Goal: Transaction & Acquisition: Purchase product/service

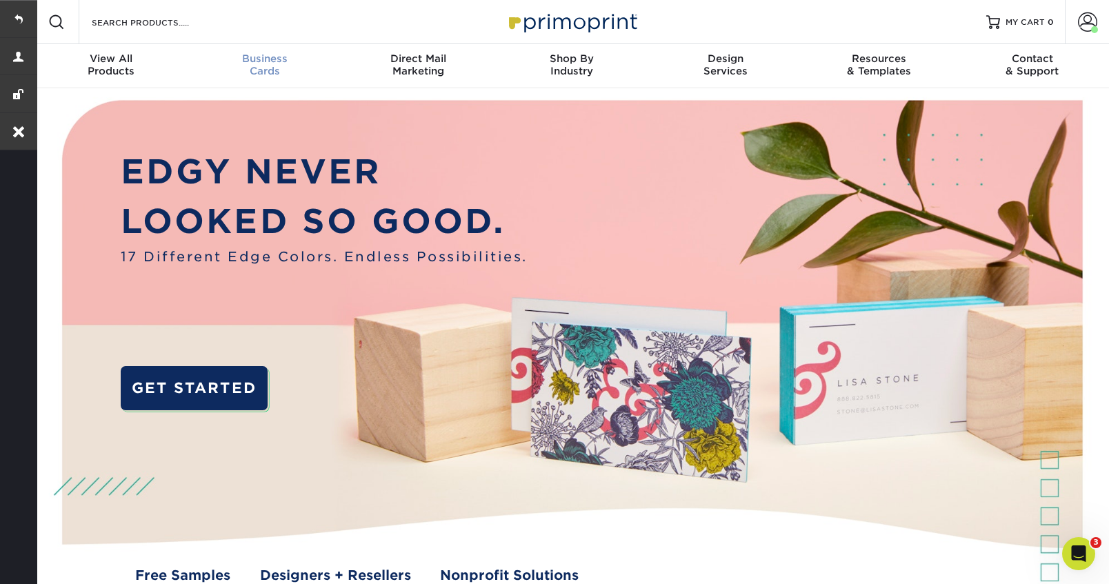
click at [260, 63] on span "Business" at bounding box center [265, 58] width 154 height 12
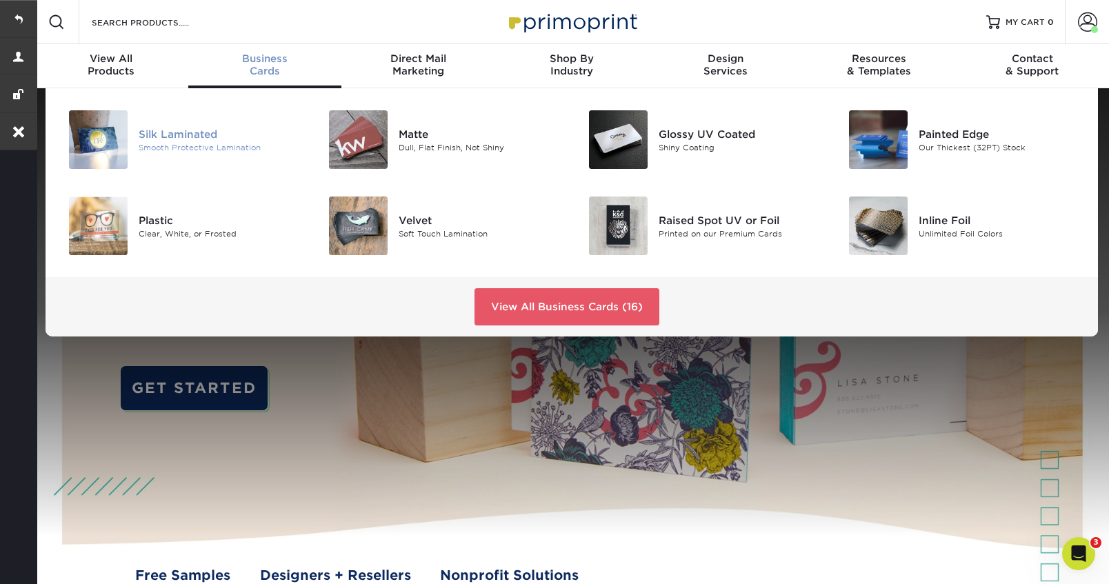
click at [189, 133] on div "Silk Laminated" at bounding box center [220, 133] width 163 height 15
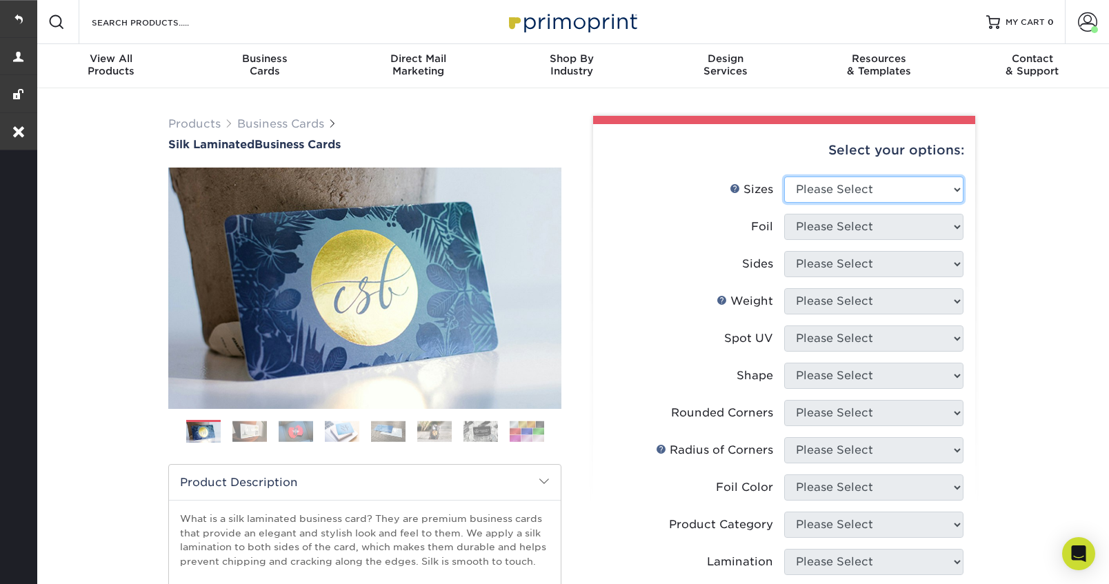
click at [845, 192] on select "Please Select 1.5" x 3.5" - Mini 1.75" x 3.5" - Mini 2" x 2" - Square 2" x 3" -…" at bounding box center [873, 190] width 179 height 26
select select "2.00x3.50"
click at [784, 177] on select "Please Select 1.5" x 3.5" - Mini 1.75" x 3.5" - Mini 2" x 2" - Square 2" x 3" -…" at bounding box center [873, 190] width 179 height 26
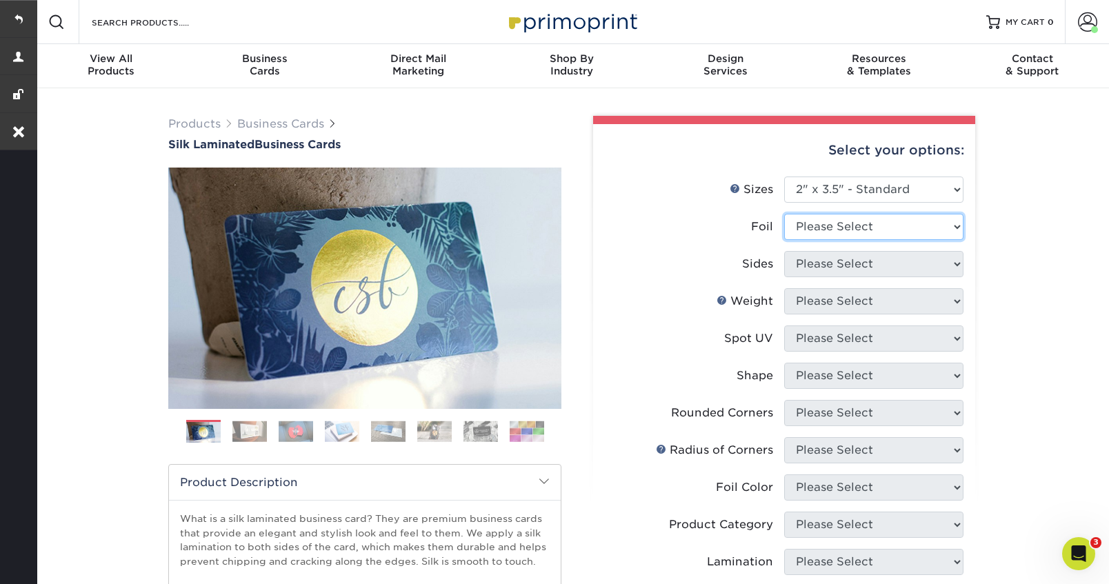
click at [852, 230] on select "Please Select Yes No" at bounding box center [873, 227] width 179 height 26
select select "1"
click at [784, 214] on select "Please Select Yes No" at bounding box center [873, 227] width 179 height 26
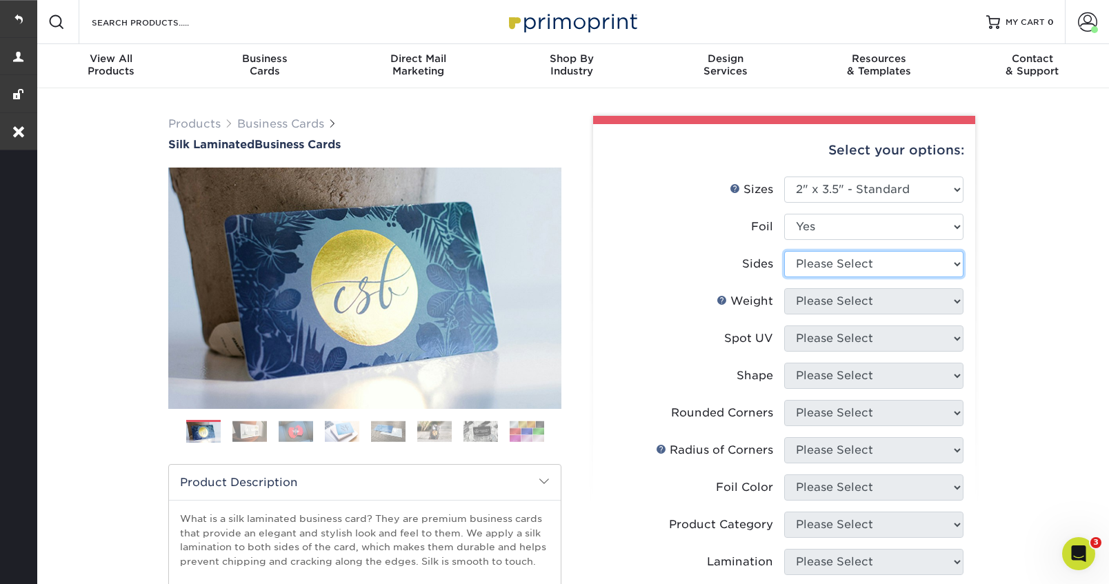
click at [851, 264] on select "Please Select Print Both Sides - Foil Both Sides Print Both Sides - Foil Front …" at bounding box center [873, 264] width 179 height 26
select select "e9e9dfb3-fba1-4d60-972c-fd9ca5904d33"
click at [784, 251] on select "Please Select Print Both Sides - Foil Both Sides Print Both Sides - Foil Front …" at bounding box center [873, 264] width 179 height 26
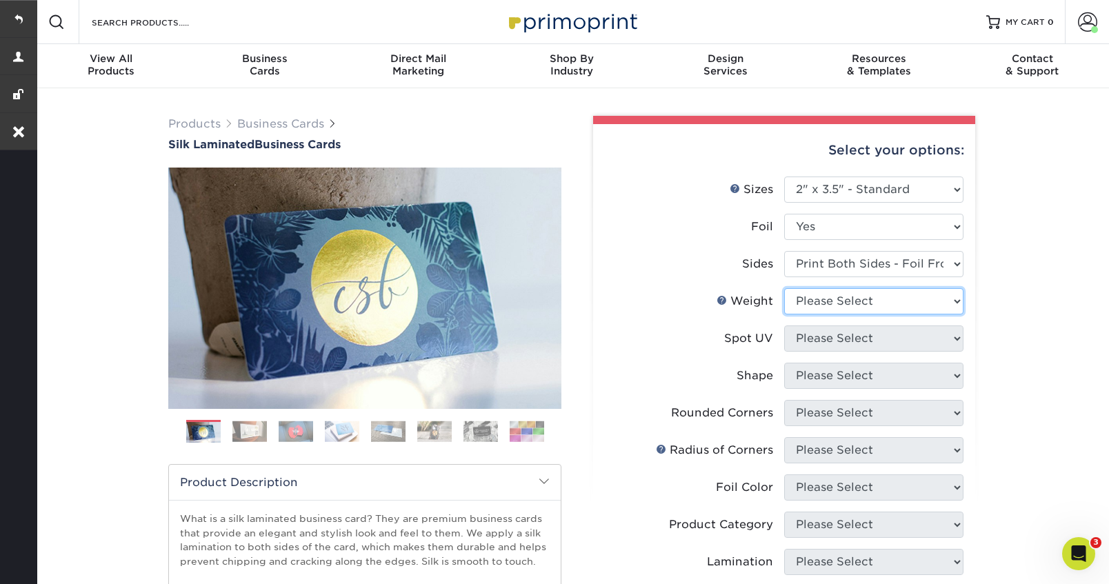
click at [854, 309] on select "Please Select 16PT" at bounding box center [873, 301] width 179 height 26
select select "16PT"
click at [784, 288] on select "Please Select 16PT" at bounding box center [873, 301] width 179 height 26
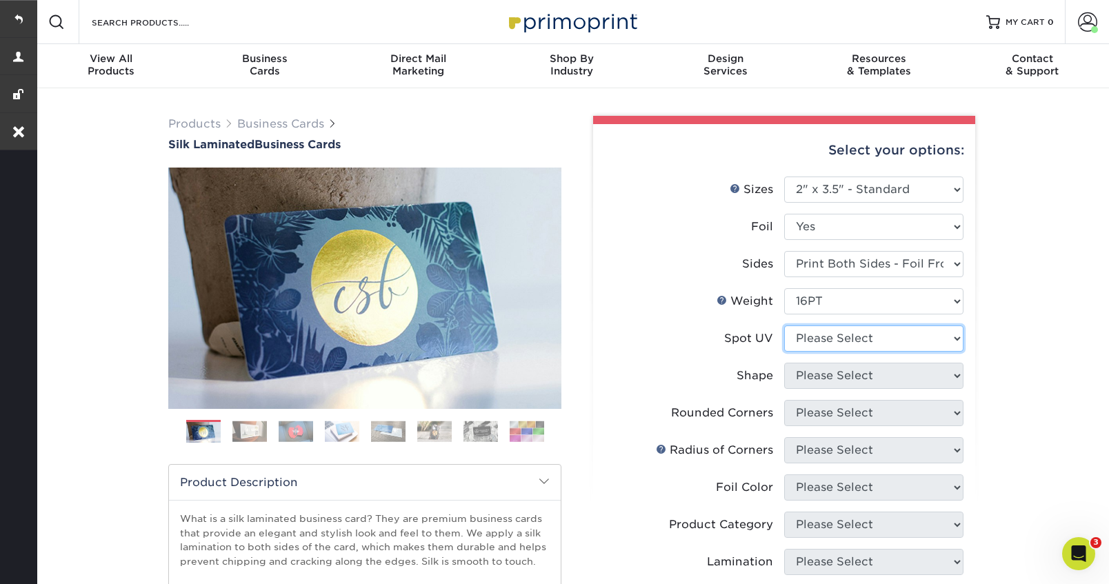
click at [852, 344] on select "Please Select No Spot UV Front and Back (Both Sides) Front Only Back Only" at bounding box center [873, 339] width 179 height 26
select select "2"
click at [784, 326] on select "Please Select No Spot UV Front and Back (Both Sides) Front Only Back Only" at bounding box center [873, 339] width 179 height 26
click at [848, 378] on select "Please Select Standard" at bounding box center [873, 376] width 179 height 26
select select "standard"
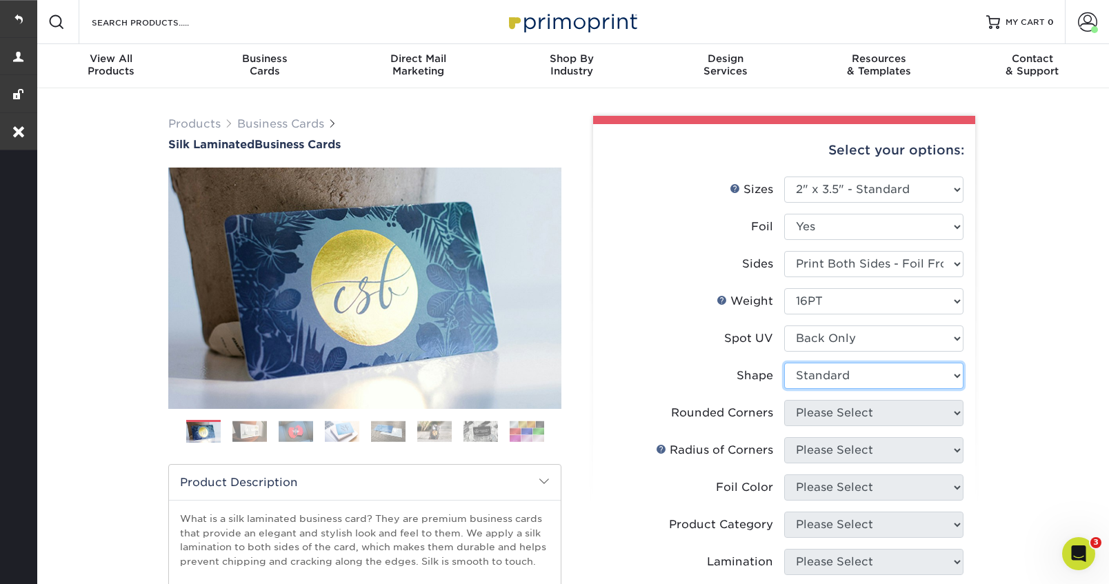
click at [784, 363] on select "Please Select Standard" at bounding box center [873, 376] width 179 height 26
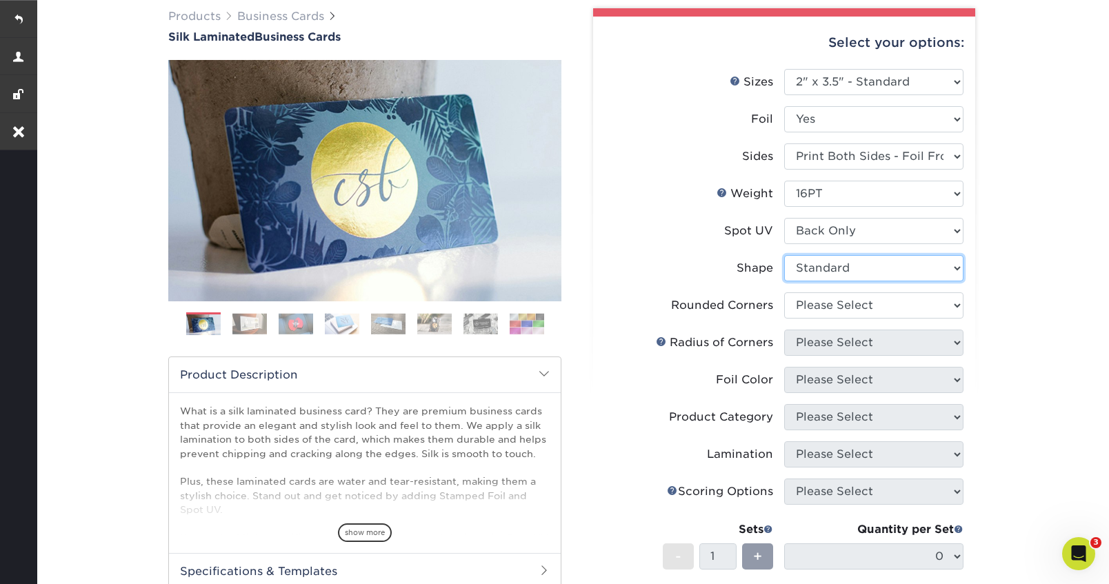
scroll to position [113, 0]
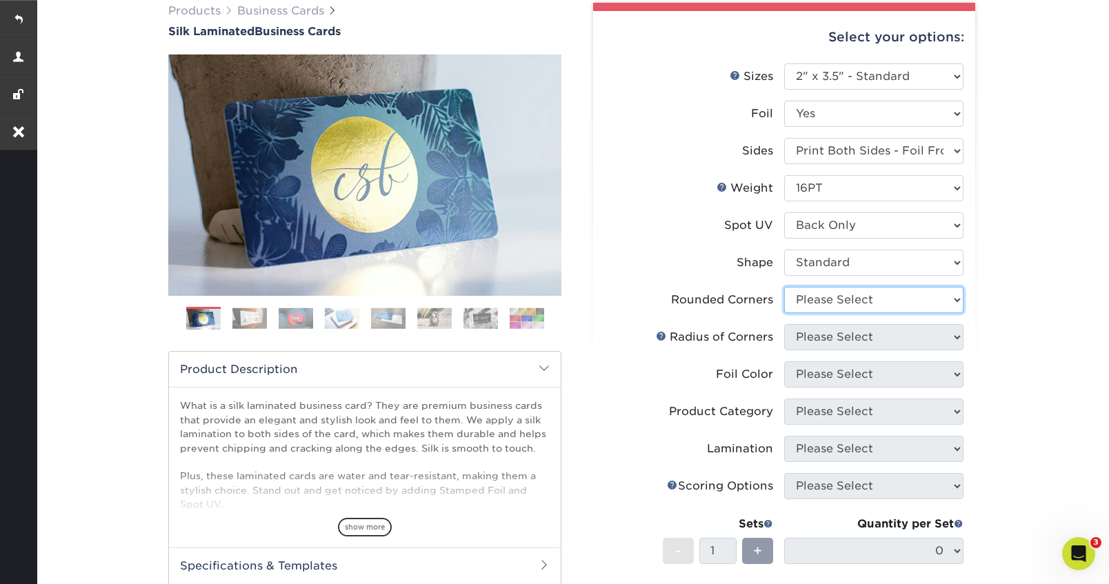
click at [840, 309] on select "Please Select Yes - Round 2 Corners Yes - Round 4 Corners No" at bounding box center [873, 300] width 179 height 26
select select "7672df9e-0e0a-464d-8e1f-920c575e4da3"
click at [784, 287] on select "Please Select Yes - Round 2 Corners Yes - Round 4 Corners No" at bounding box center [873, 300] width 179 height 26
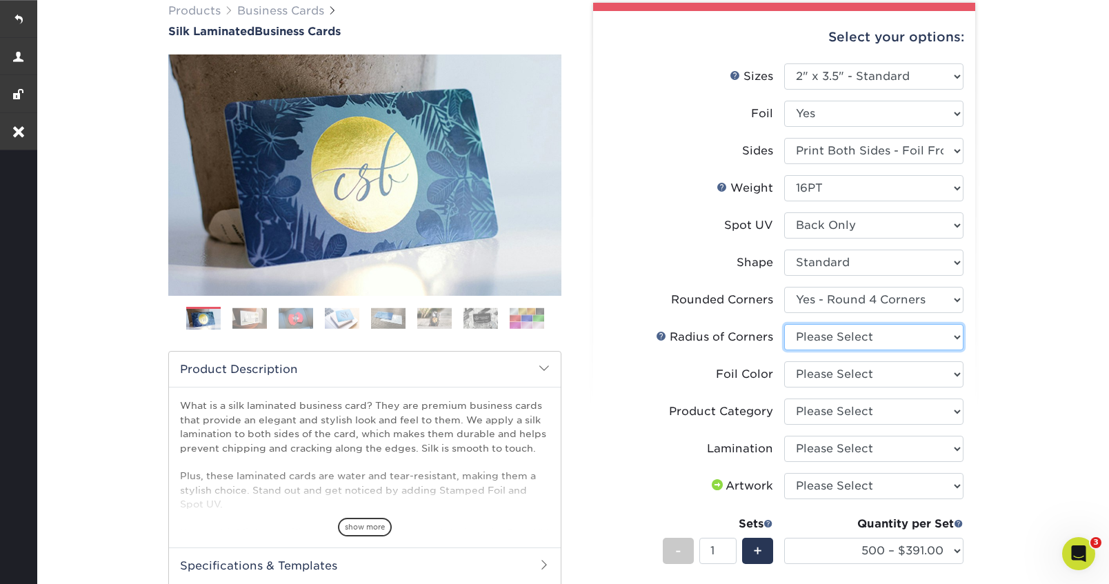
click at [871, 341] on select "Please Select Rounded 1/8" Rounded 1/4"" at bounding box center [873, 337] width 179 height 26
select select "589680c7-ee9a-431b-9d12-d7aeb1386a97"
click at [784, 324] on select "Please Select Rounded 1/8" Rounded 1/4"" at bounding box center [873, 337] width 179 height 26
click at [868, 375] on select "Please Select Silver Foil Black Foil Blue Foil Copper Foil Gold Foil Red Foil R…" at bounding box center [873, 374] width 179 height 26
select select "247ef47b-9551-4237-b38d-69a5d0733ec5"
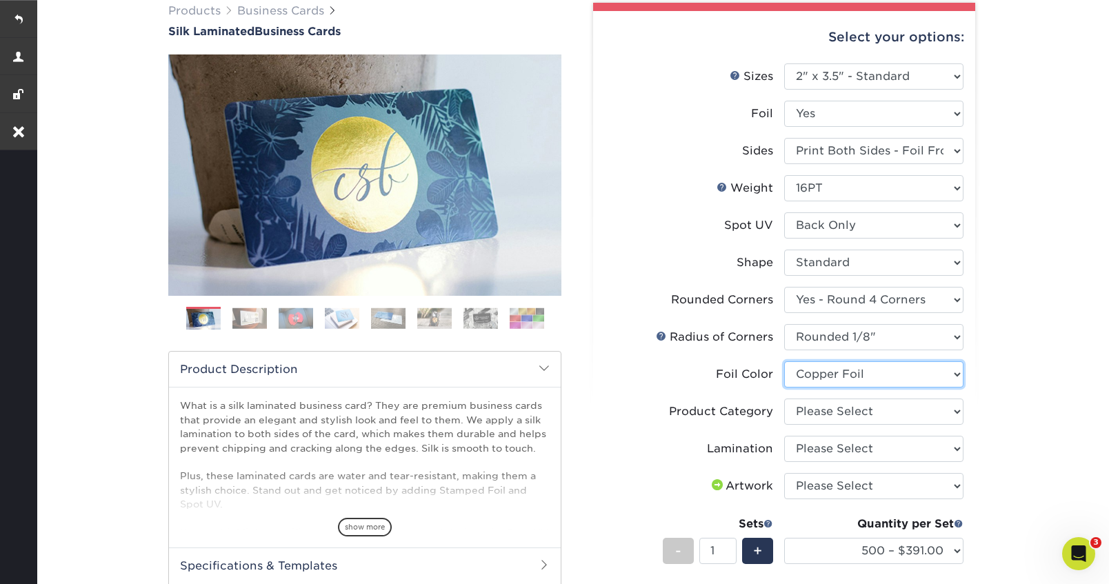
click at [784, 361] on select "Please Select Silver Foil Black Foil Blue Foil Copper Foil Gold Foil Red Foil R…" at bounding box center [873, 374] width 179 height 26
click at [872, 413] on select "Please Select Business Cards" at bounding box center [873, 412] width 179 height 26
select select "3b5148f1-0588-4f88-a218-97bcfdce65c1"
click at [784, 399] on select "Please Select Business Cards" at bounding box center [873, 412] width 179 height 26
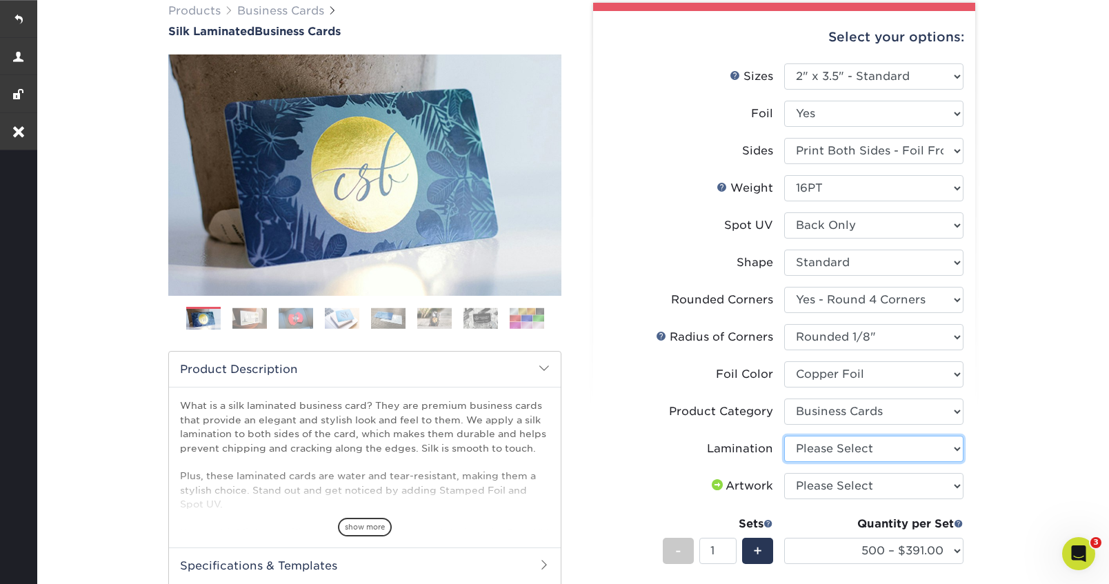
click at [864, 443] on select "Please Select Silk" at bounding box center [873, 449] width 179 height 26
select select "ccacb42f-45f7-42d3-bbd3-7c8421cf37f0"
click at [784, 436] on select "Please Select Silk" at bounding box center [873, 449] width 179 height 26
click at [855, 487] on select "Please Select I will upload files I need a design - $100" at bounding box center [873, 486] width 179 height 26
select select "upload"
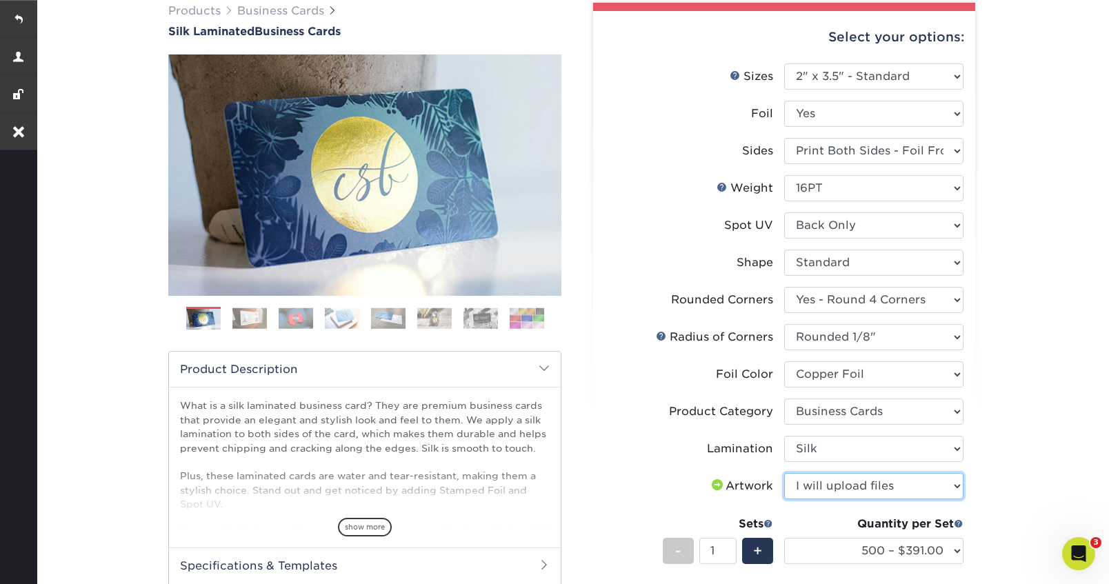
click at [784, 473] on select "Please Select I will upload files I need a design - $100" at bounding box center [873, 486] width 179 height 26
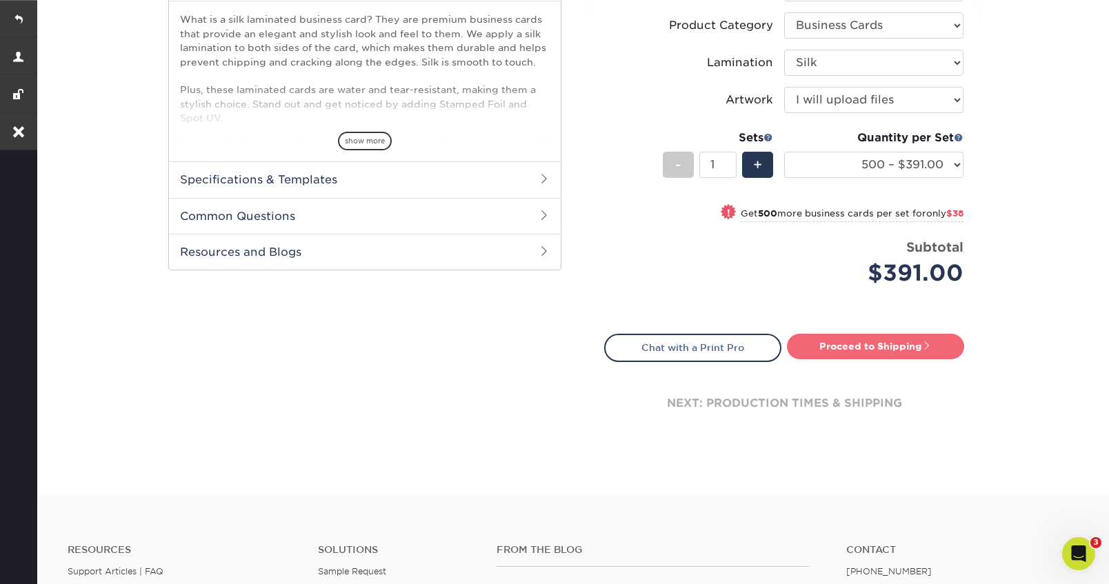
click at [845, 343] on link "Proceed to Shipping" at bounding box center [875, 346] width 177 height 25
type input "Set 1"
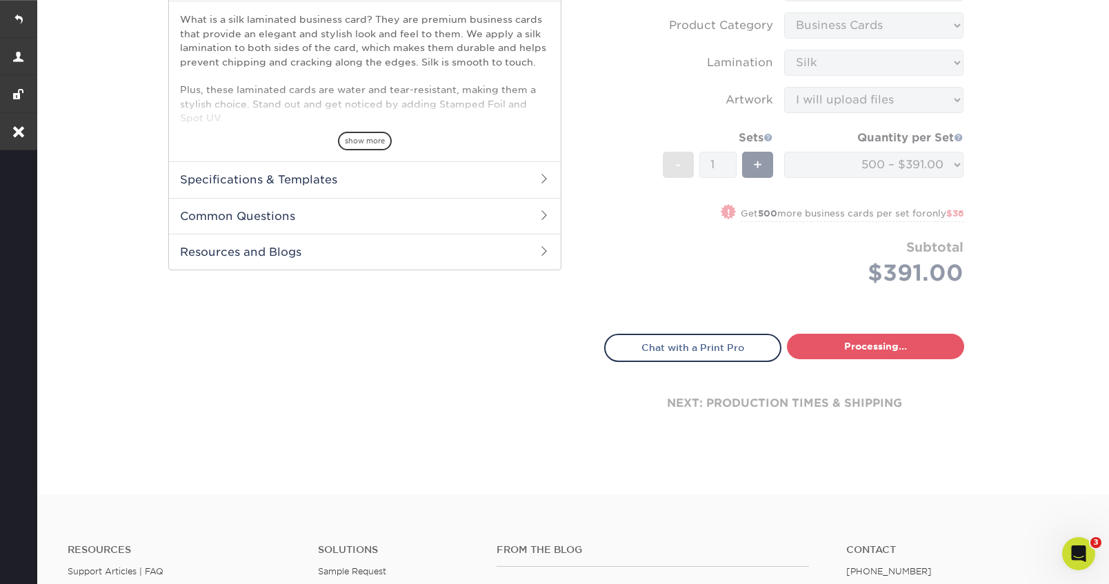
select select "517e7e1e-e121-490f-80b7-d4310c7514a8"
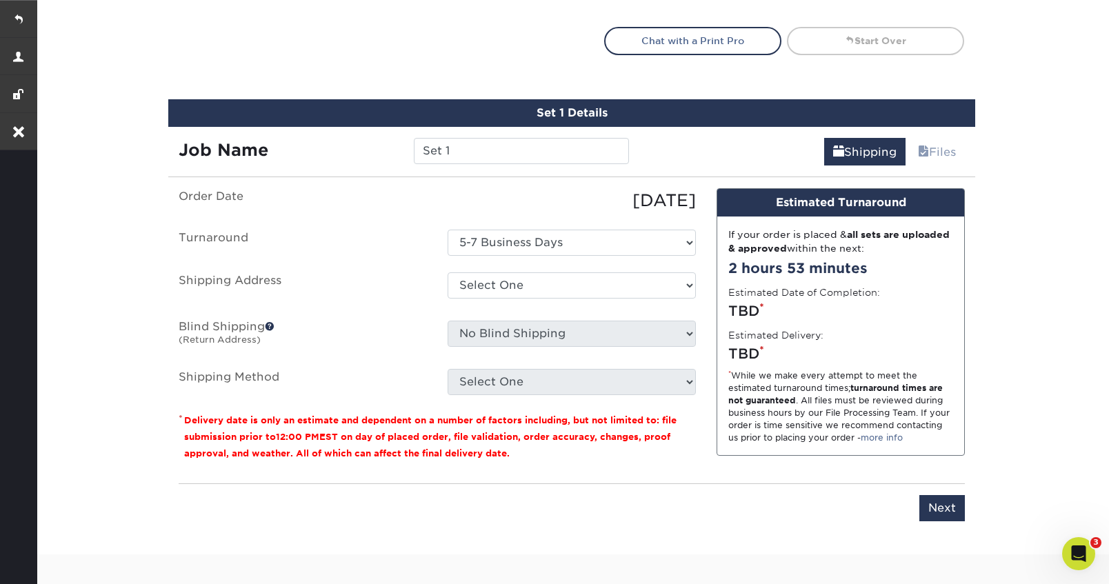
scroll to position [871, 0]
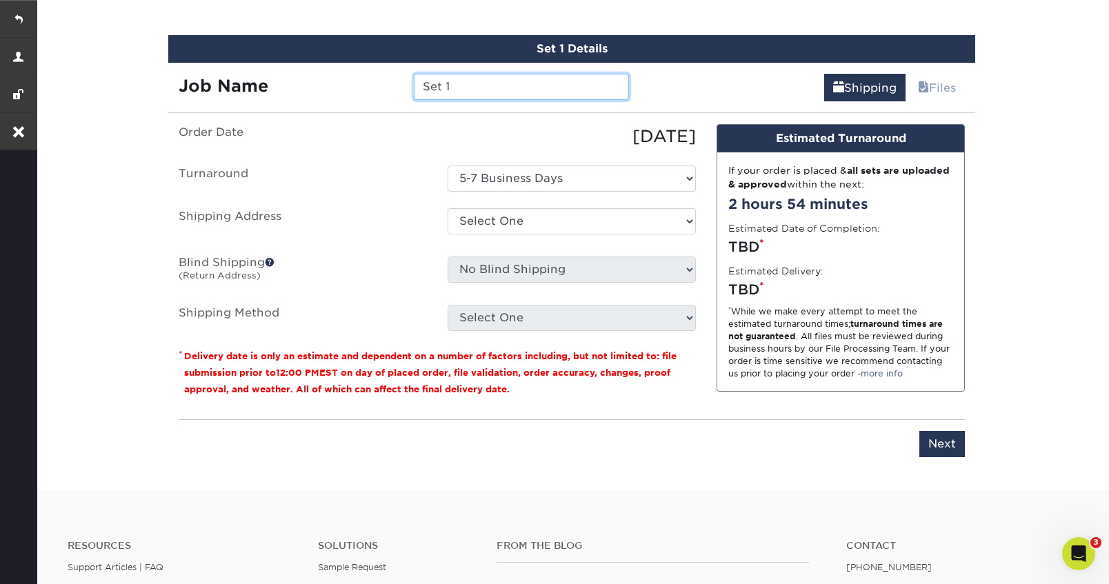
click at [453, 91] on input "Set 1" at bounding box center [521, 87] width 215 height 26
paste input "Greg Koch"
type input "Greg Koch-typesetting"
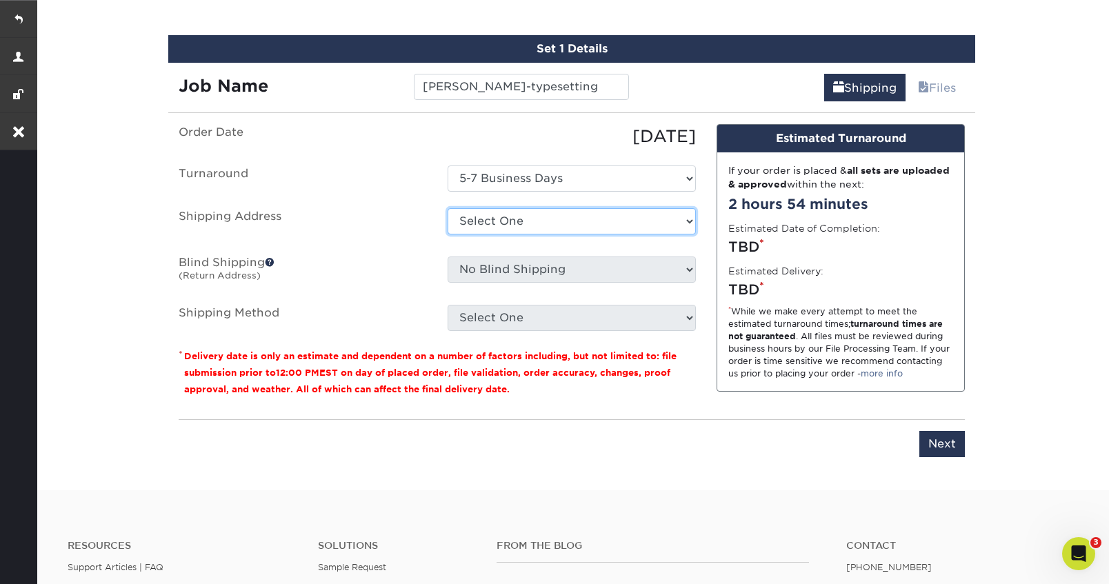
click at [536, 222] on select "Select One Bryan Vintika KDK Sales & Equipment Whitaker Marketing Group Office …" at bounding box center [572, 221] width 248 height 26
select select "284530"
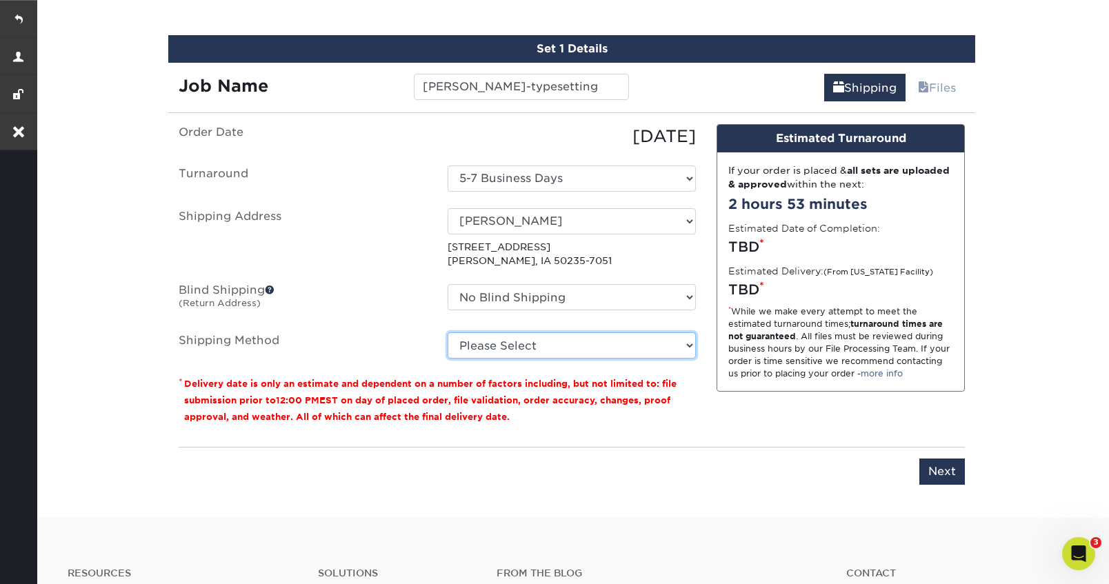
click at [513, 352] on select "Please Select Ground Shipping (+$8.96) 3 Day Shipping Service (+$28.04) 2 Day A…" at bounding box center [572, 345] width 248 height 26
select select "03"
click at [448, 332] on select "Please Select Ground Shipping (+$8.96) 3 Day Shipping Service (+$28.04) 2 Day A…" at bounding box center [572, 345] width 248 height 26
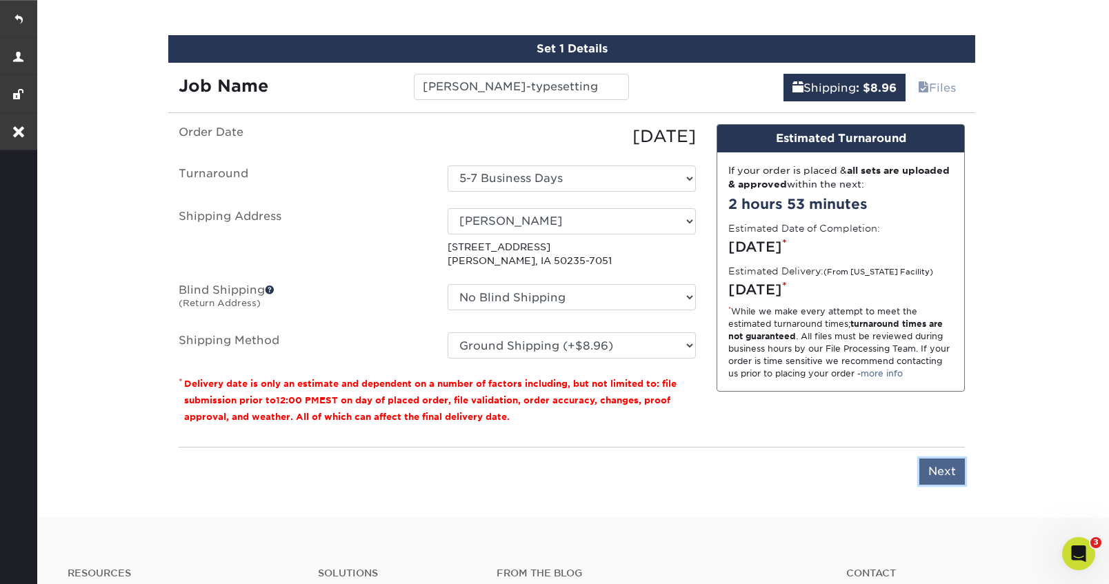
click at [949, 477] on input "Next" at bounding box center [942, 472] width 46 height 26
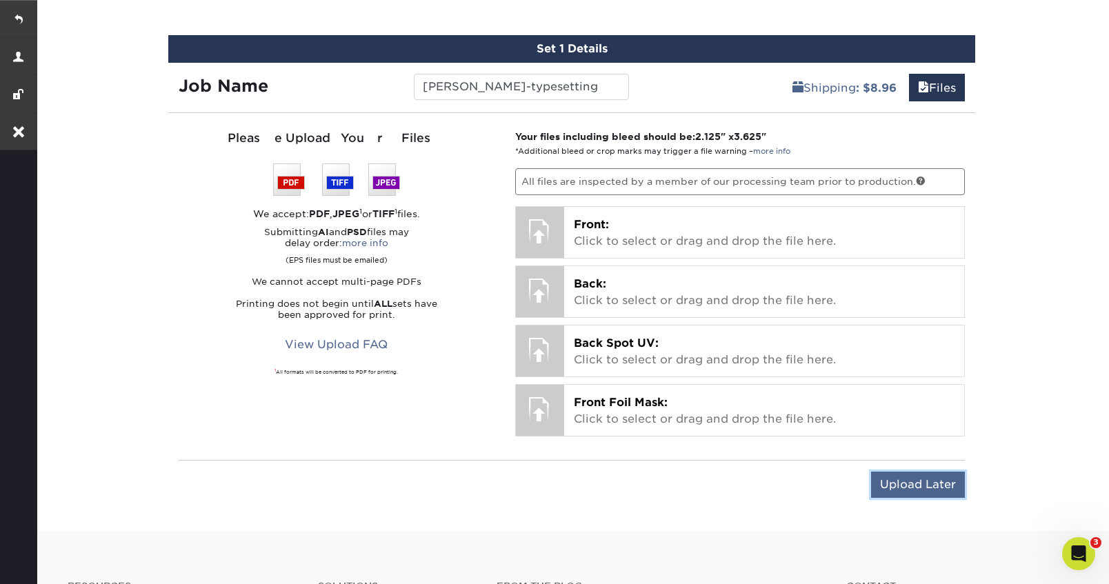
click at [914, 480] on input "Upload Later" at bounding box center [918, 485] width 94 height 26
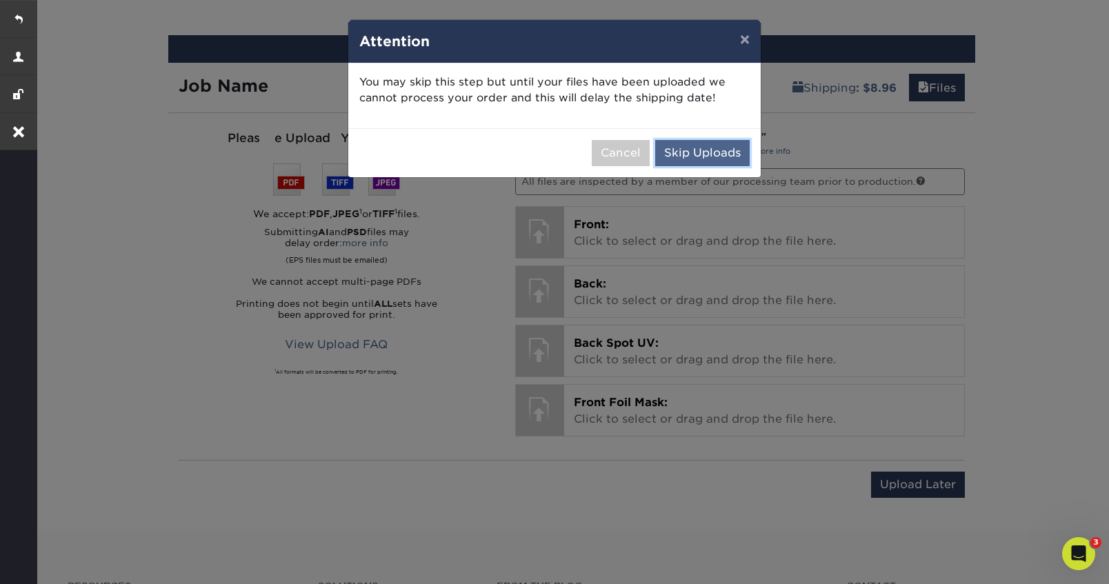
click at [719, 148] on button "Skip Uploads" at bounding box center [702, 153] width 95 height 26
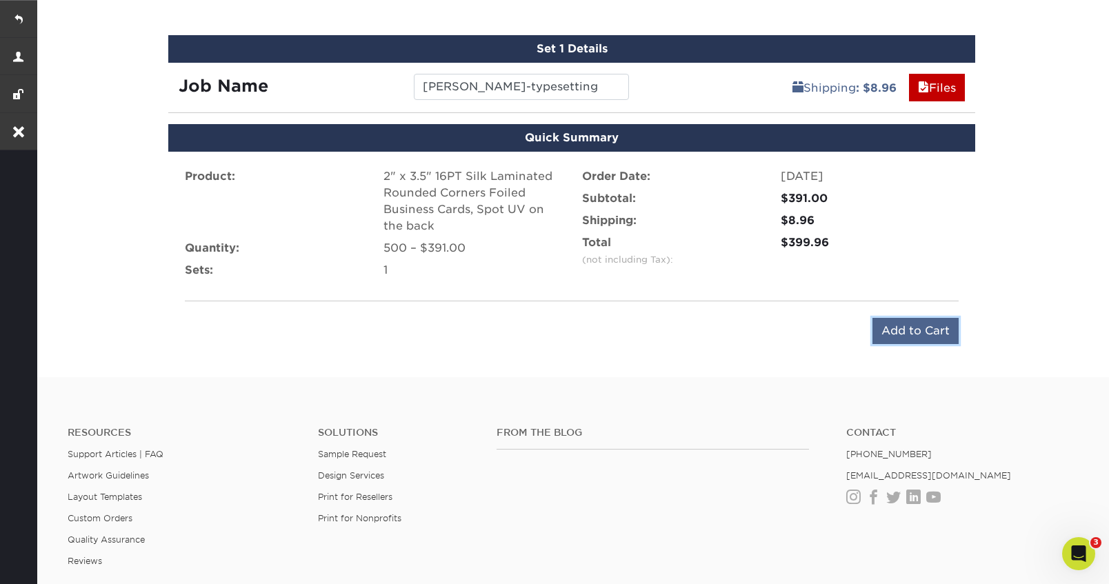
click at [906, 332] on input "Add to Cart" at bounding box center [916, 331] width 86 height 26
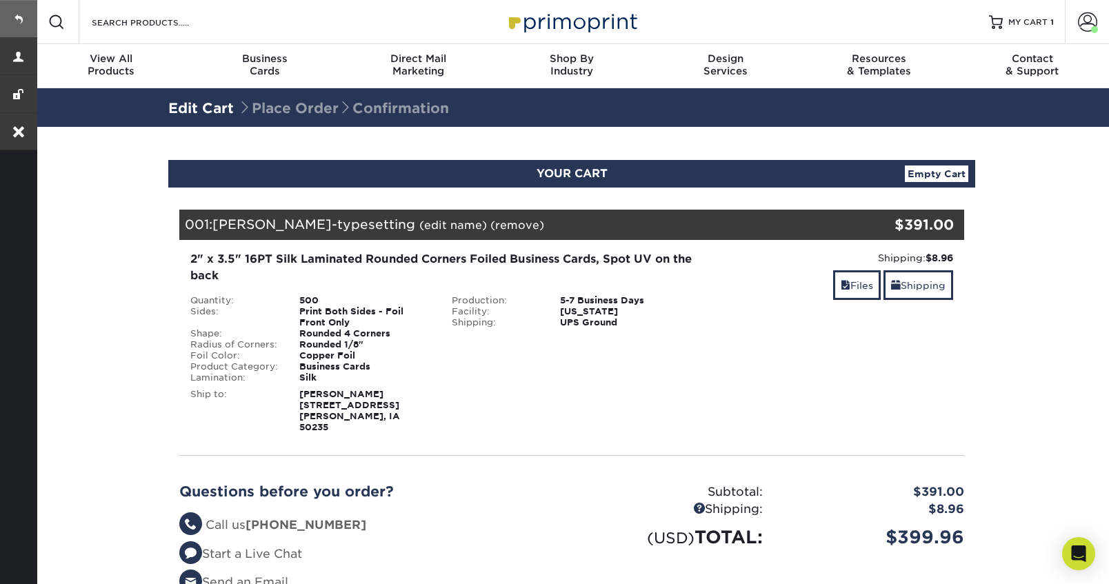
click at [19, 19] on link at bounding box center [18, 18] width 37 height 37
